Goal: Transaction & Acquisition: Purchase product/service

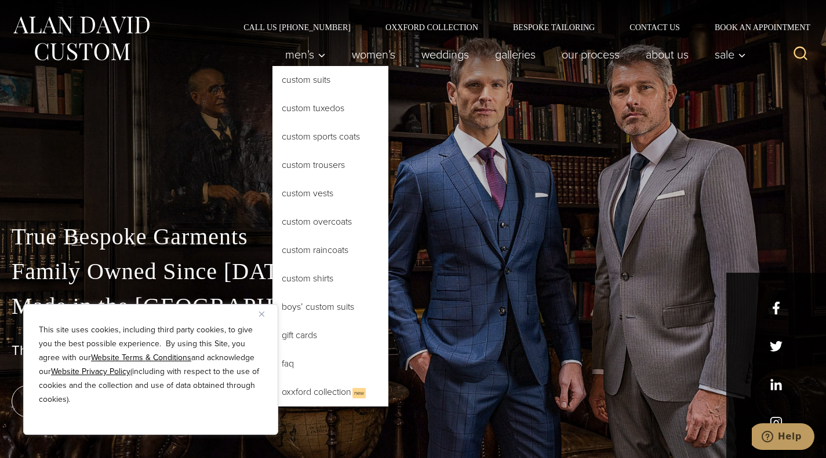
click at [307, 221] on link "Custom Overcoats" at bounding box center [330, 222] width 116 height 28
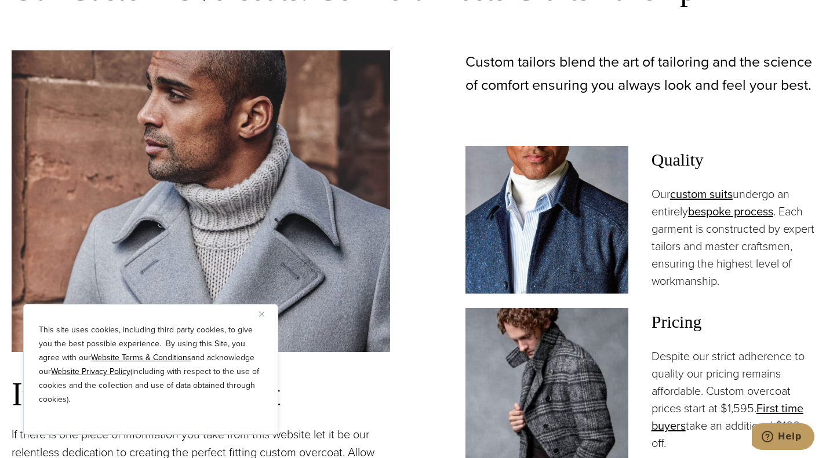
scroll to position [709, 0]
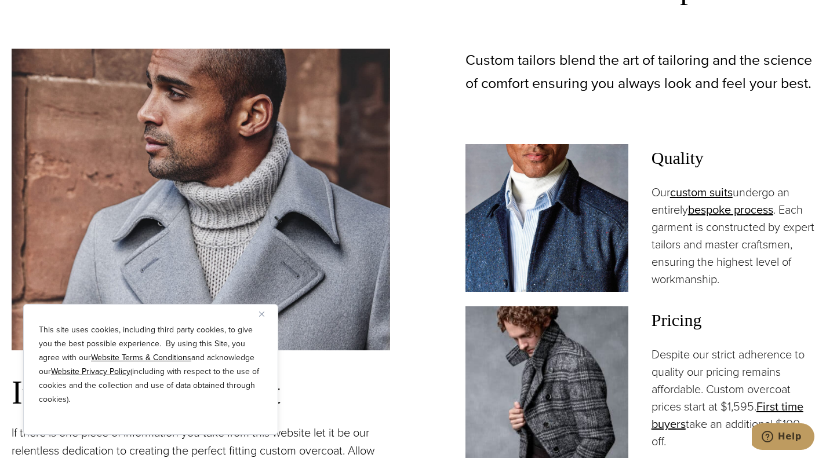
click at [262, 311] on button "Close" at bounding box center [266, 314] width 14 height 14
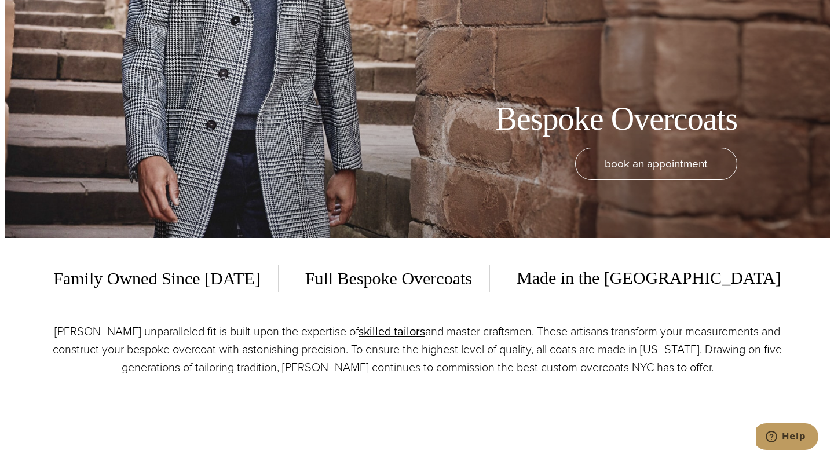
scroll to position [0, 0]
